Goal: Task Accomplishment & Management: Manage account settings

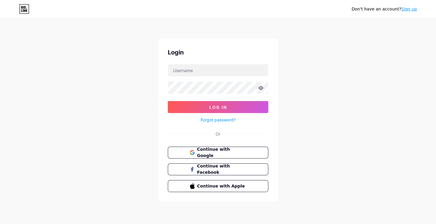
type input "[EMAIL_ADDRESS][PERSON_NAME][DOMAIN_NAME]"
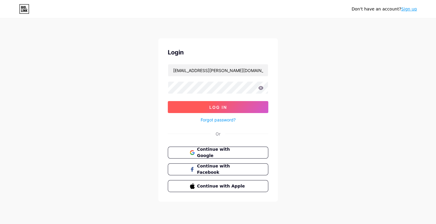
click at [234, 106] on button "Log In" at bounding box center [218, 107] width 101 height 12
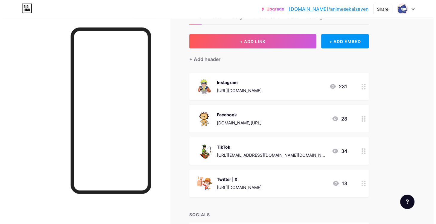
scroll to position [31, 0]
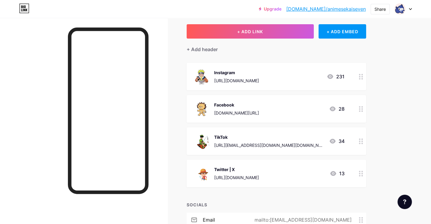
click at [293, 145] on div "[URL][EMAIL_ADDRESS][DOMAIN_NAME][DOMAIN_NAME]" at bounding box center [269, 145] width 110 height 6
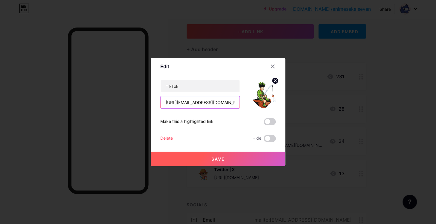
click at [215, 105] on input "[URL][EMAIL_ADDRESS][DOMAIN_NAME][DOMAIN_NAME]" at bounding box center [200, 102] width 79 height 12
paste input "2009"
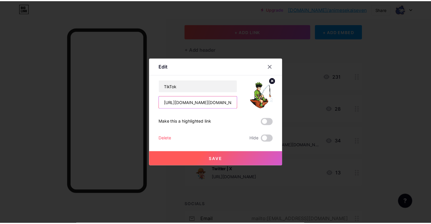
scroll to position [0, 29]
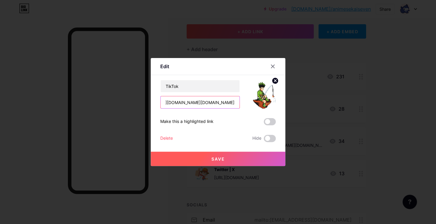
type input "[URL][DOMAIN_NAME][DOMAIN_NAME]"
click at [238, 157] on button "Save" at bounding box center [218, 159] width 135 height 14
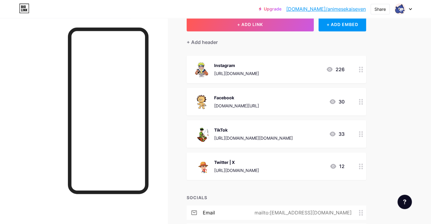
scroll to position [0, 0]
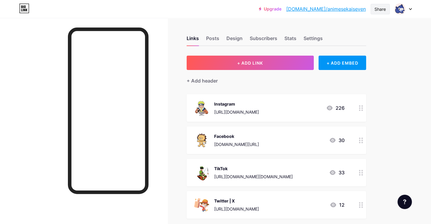
click at [380, 11] on div "Share" at bounding box center [380, 9] width 11 height 6
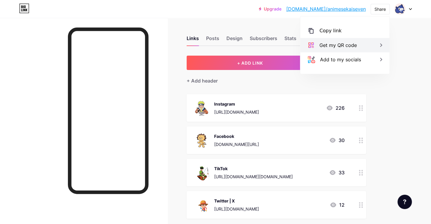
click at [347, 48] on div "Get my QR code" at bounding box center [338, 45] width 37 height 7
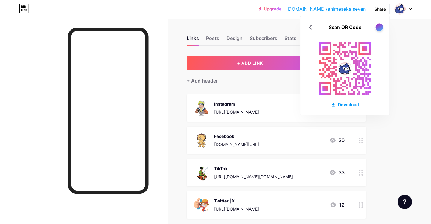
click at [381, 26] on div at bounding box center [379, 26] width 7 height 7
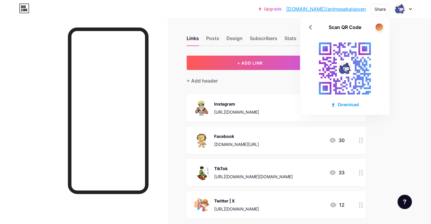
click at [379, 28] on div at bounding box center [379, 26] width 7 height 7
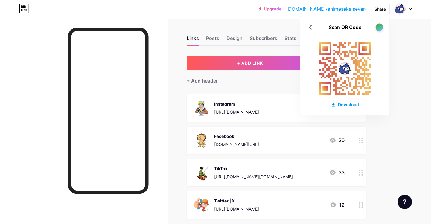
click at [379, 28] on div at bounding box center [379, 26] width 7 height 7
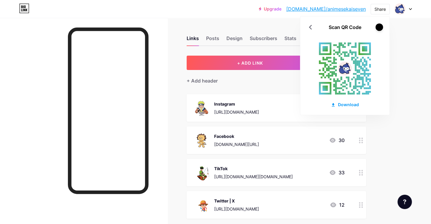
click at [379, 28] on div at bounding box center [379, 26] width 7 height 7
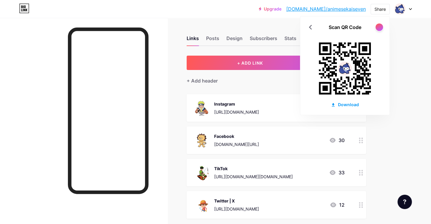
click at [379, 28] on div at bounding box center [379, 26] width 7 height 7
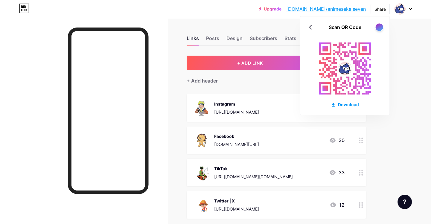
click at [379, 28] on div at bounding box center [379, 26] width 7 height 7
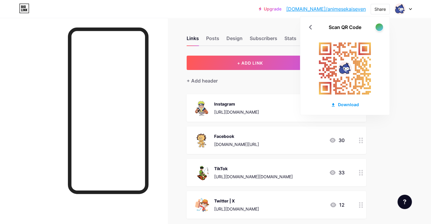
click at [379, 28] on div at bounding box center [379, 26] width 7 height 7
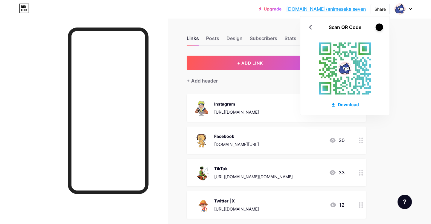
click at [379, 28] on div at bounding box center [379, 26] width 7 height 7
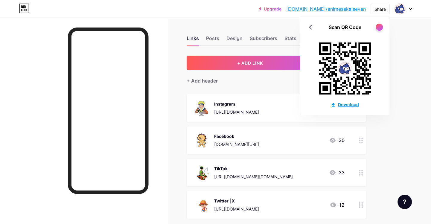
click at [351, 105] on div "Download" at bounding box center [345, 104] width 28 height 6
click at [415, 90] on div "Upgrade [DOMAIN_NAME]/animes... [DOMAIN_NAME]/animesekaiseven Share Scan QR Cod…" at bounding box center [215, 162] width 431 height 325
